Goal: Register for event/course

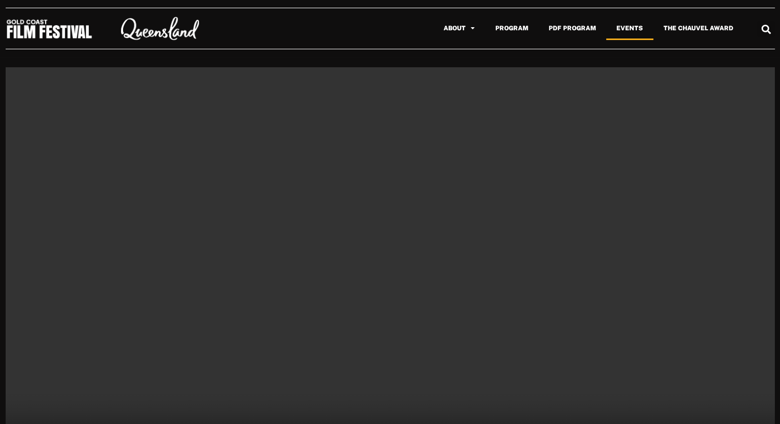
click at [629, 29] on link "Events" at bounding box center [629, 28] width 47 height 24
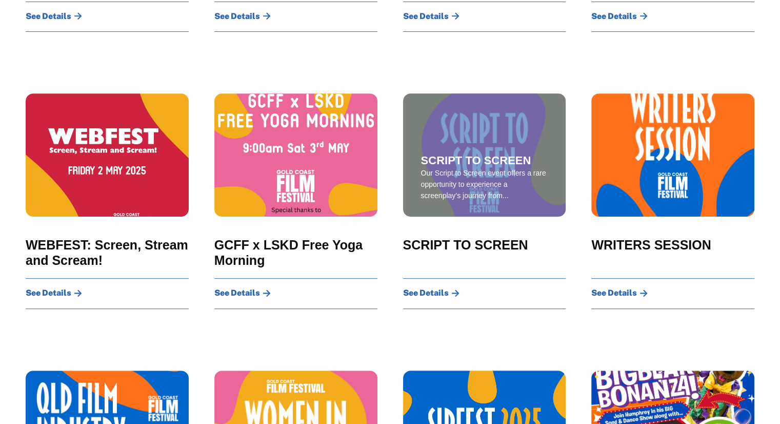
scroll to position [462, 0]
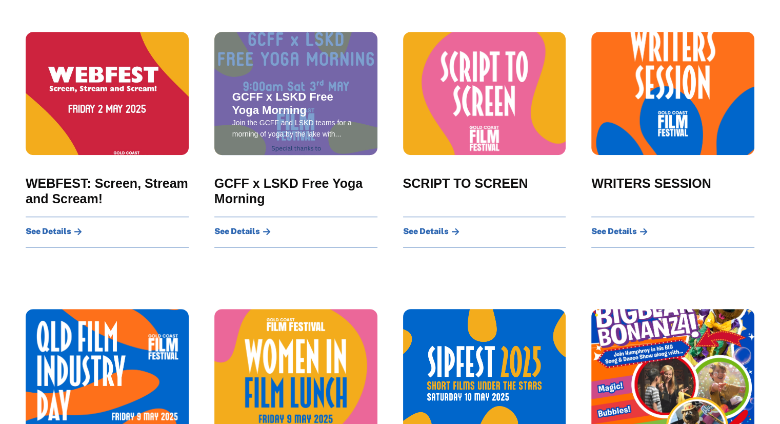
click at [251, 234] on span "See Details" at bounding box center [237, 231] width 46 height 8
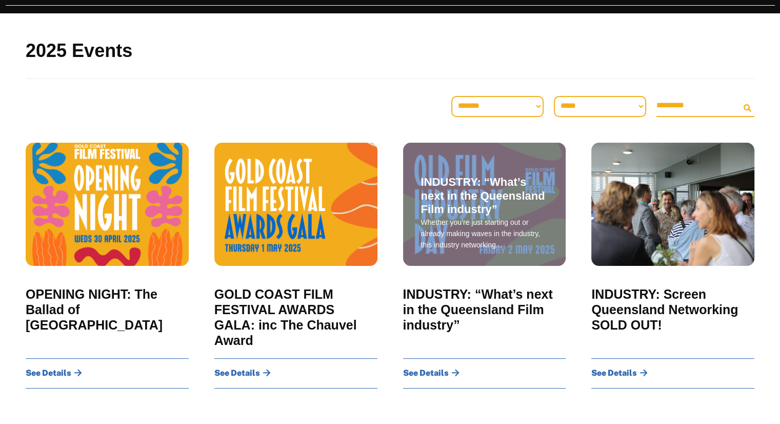
scroll to position [0, 0]
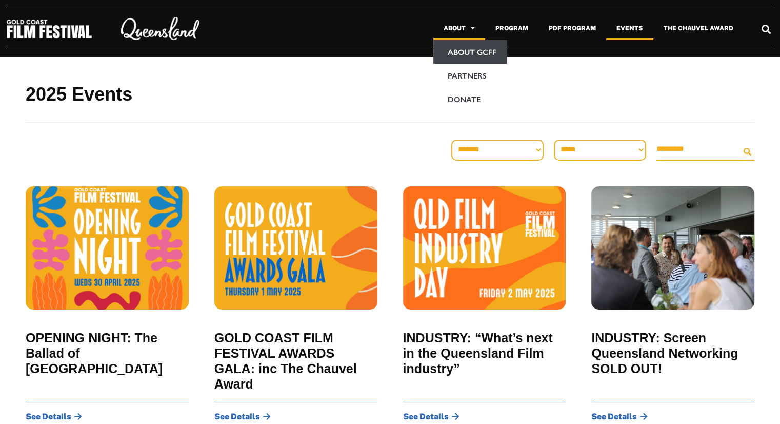
click at [469, 57] on link "About GCFF" at bounding box center [469, 52] width 73 height 24
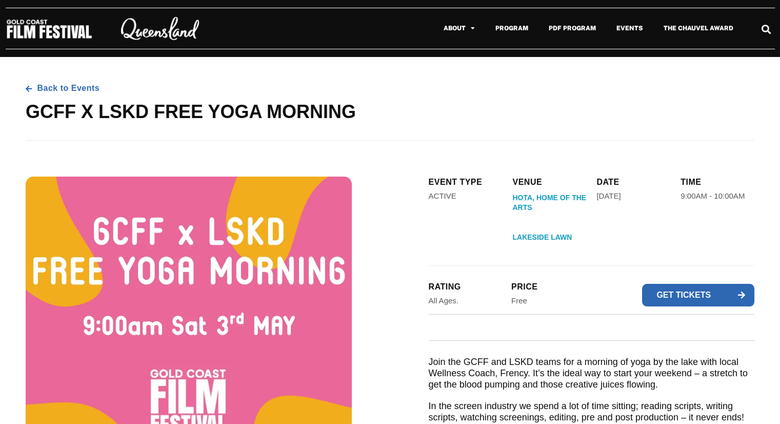
click at [682, 297] on span "Get tickets" at bounding box center [685, 295] width 87 height 23
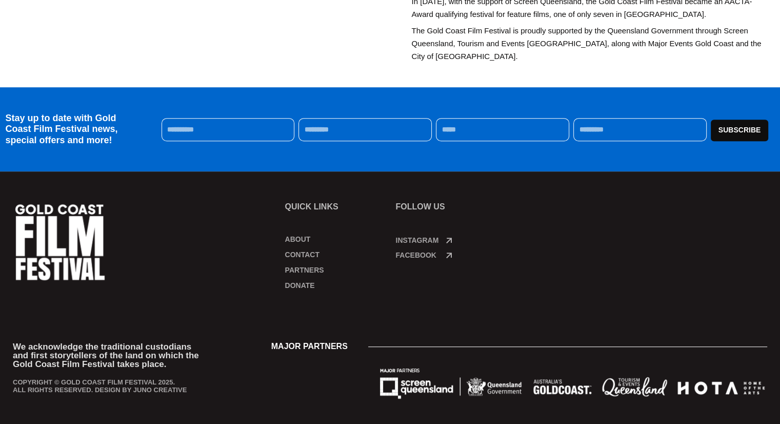
scroll to position [518, 0]
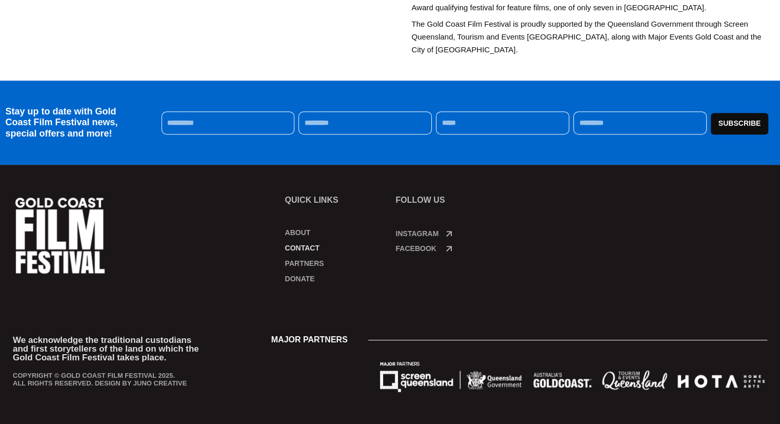
click at [304, 244] on link "Contact" at bounding box center [335, 248] width 101 height 10
